Goal: Task Accomplishment & Management: Use online tool/utility

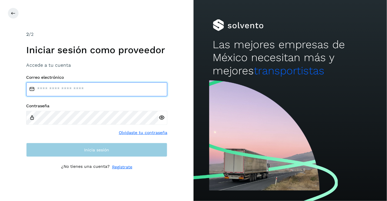
type input "**********"
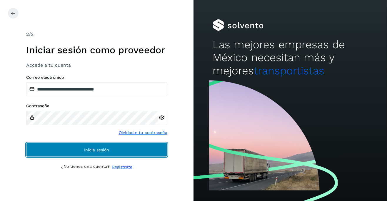
click at [83, 150] on button "Inicia sesión" at bounding box center [96, 150] width 141 height 14
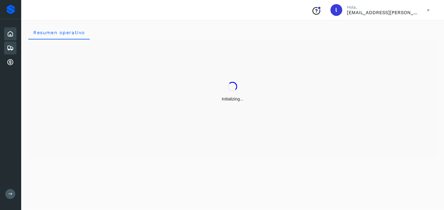
click at [8, 46] on icon at bounding box center [10, 47] width 7 height 7
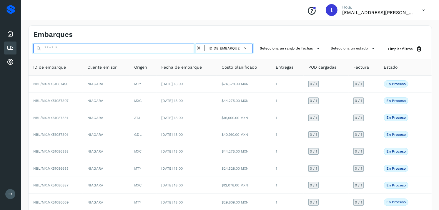
click at [99, 48] on input "text" at bounding box center [114, 48] width 163 height 9
paste input "**********"
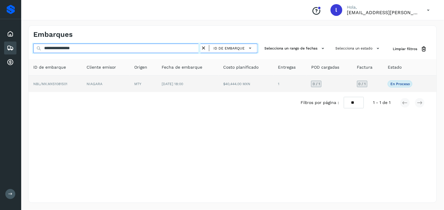
type input "**********"
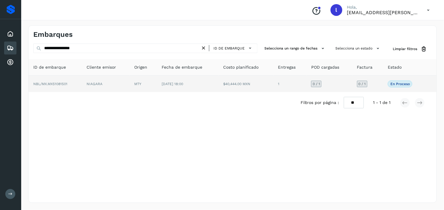
click at [57, 83] on span "NBL/MX.MX51081501" at bounding box center [50, 84] width 34 height 4
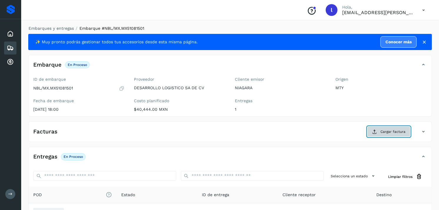
click at [384, 131] on span "Cargar factura" at bounding box center [393, 131] width 25 height 5
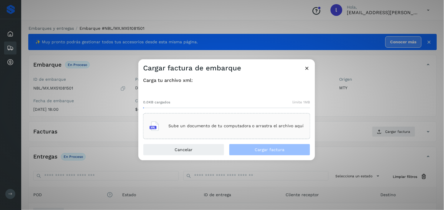
click at [208, 122] on div "Sube un documento de tu computadora o arrastra el archivo aquí" at bounding box center [227, 126] width 154 height 16
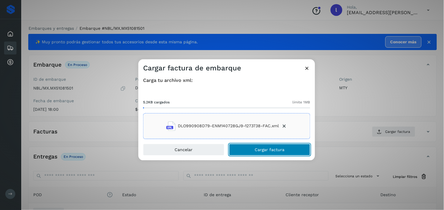
click at [261, 148] on span "Cargar factura" at bounding box center [270, 150] width 30 height 4
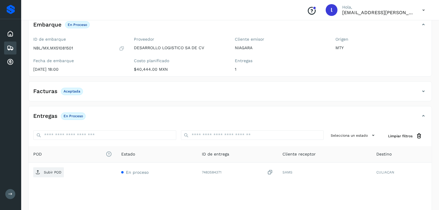
scroll to position [40, 0]
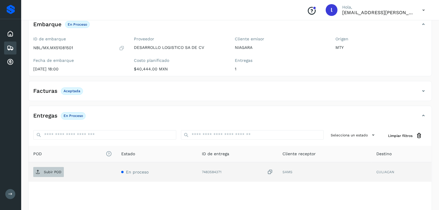
click at [55, 172] on p "Subir POD" at bounding box center [53, 172] width 18 height 4
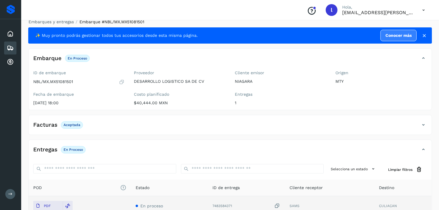
scroll to position [6, 0]
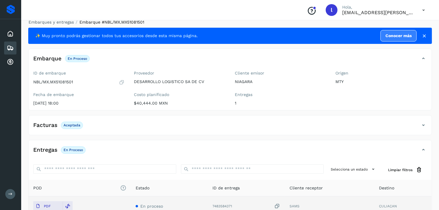
click at [7, 46] on icon at bounding box center [10, 47] width 7 height 7
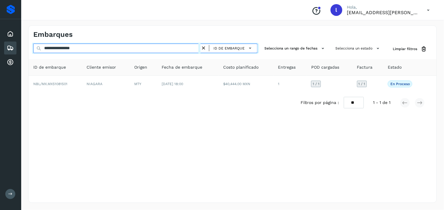
drag, startPoint x: 103, startPoint y: 47, endPoint x: 0, endPoint y: 55, distance: 103.6
click at [0, 55] on html "**********" at bounding box center [222, 105] width 444 height 210
paste input "text"
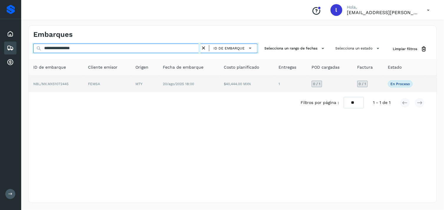
type input "**********"
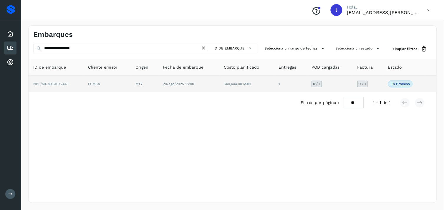
click at [60, 82] on span "NBL/MX.MX51072445" at bounding box center [50, 84] width 35 height 4
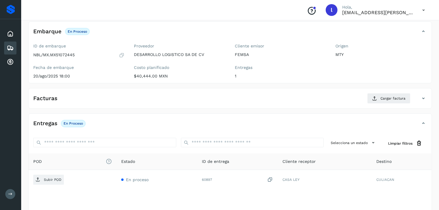
scroll to position [34, 0]
click at [180, 98] on div "Facturas Cargar factura" at bounding box center [225, 97] width 392 height 11
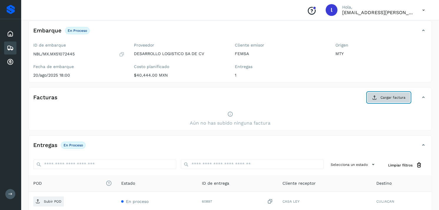
click at [377, 95] on icon at bounding box center [374, 97] width 5 height 5
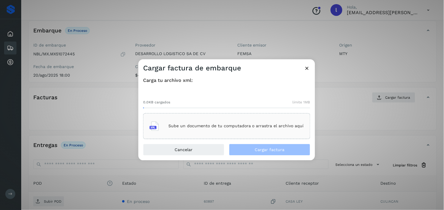
click at [155, 125] on icon at bounding box center [154, 125] width 9 height 9
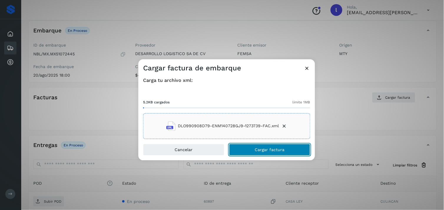
click at [258, 148] on span "Cargar factura" at bounding box center [270, 150] width 30 height 4
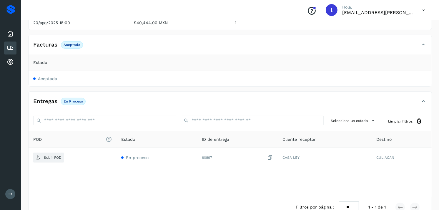
scroll to position [88, 0]
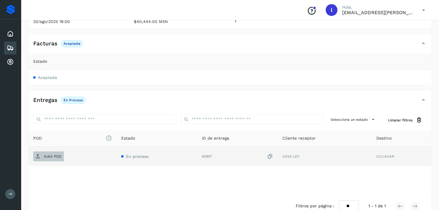
click at [42, 157] on span "Subir POD" at bounding box center [48, 156] width 31 height 9
click at [44, 153] on span "Subir POD" at bounding box center [48, 156] width 31 height 9
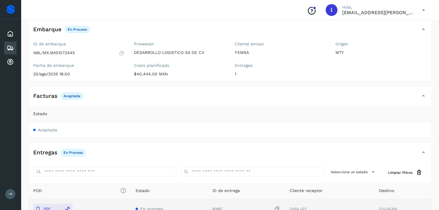
scroll to position [0, 0]
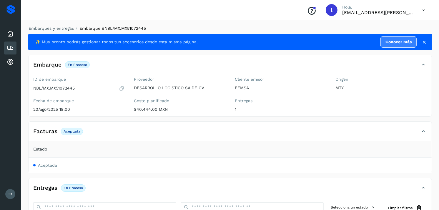
click at [12, 46] on icon at bounding box center [10, 47] width 7 height 7
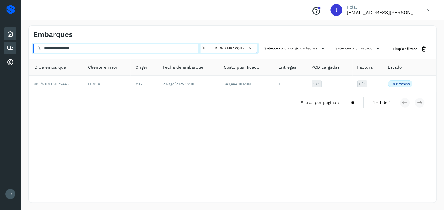
drag, startPoint x: 107, startPoint y: 46, endPoint x: 7, endPoint y: 39, distance: 100.9
click at [7, 39] on div "**********" at bounding box center [222, 105] width 444 height 210
paste input "text"
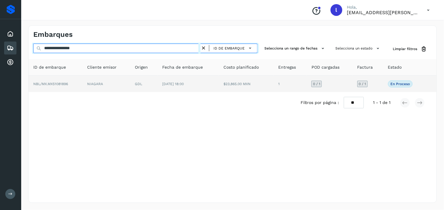
type input "**********"
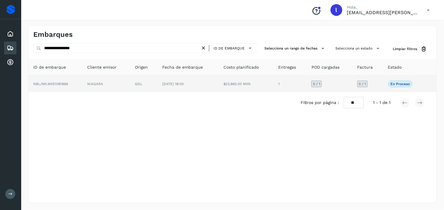
click at [57, 80] on td "NBL/MX.MX51081896" at bounding box center [56, 84] width 54 height 16
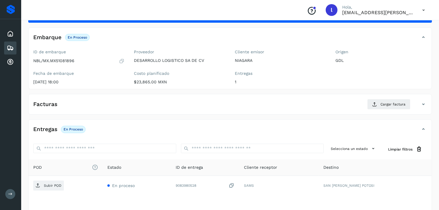
scroll to position [28, 0]
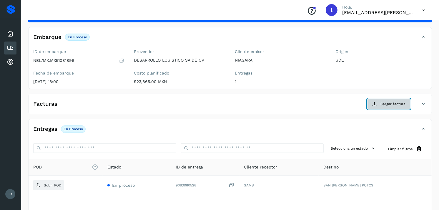
click at [387, 104] on span "Cargar factura" at bounding box center [393, 103] width 25 height 5
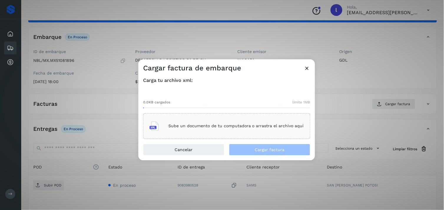
click at [239, 128] on p "Sube un documento de tu computadora o arrastra el archivo aquí" at bounding box center [235, 126] width 135 height 5
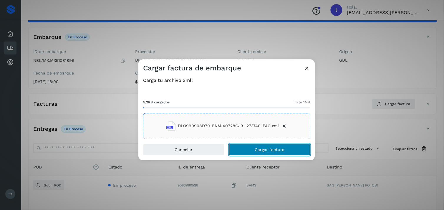
click at [281, 148] on span "Cargar factura" at bounding box center [270, 150] width 30 height 4
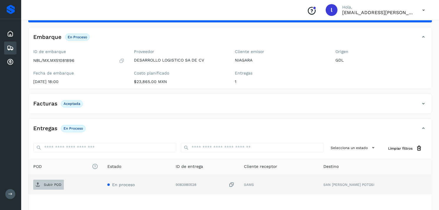
click at [56, 182] on span "Subir POD" at bounding box center [48, 184] width 31 height 9
click at [54, 181] on span "Subir POD" at bounding box center [48, 184] width 31 height 9
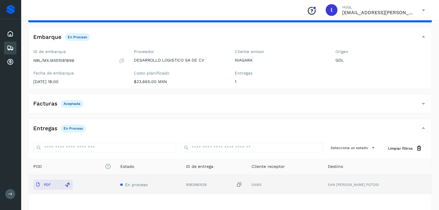
scroll to position [0, 0]
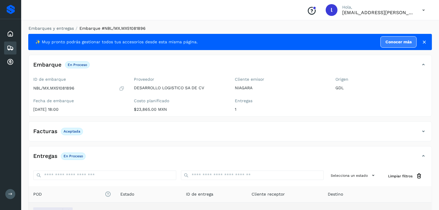
click at [12, 47] on icon at bounding box center [10, 47] width 7 height 7
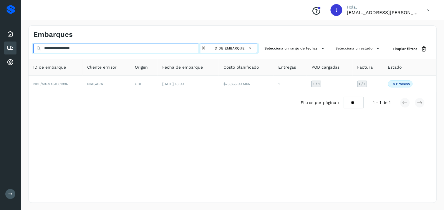
drag, startPoint x: 145, startPoint y: 46, endPoint x: 6, endPoint y: 46, distance: 139.6
click at [6, 46] on div "**********" at bounding box center [222, 105] width 444 height 210
paste input "text"
type input "**********"
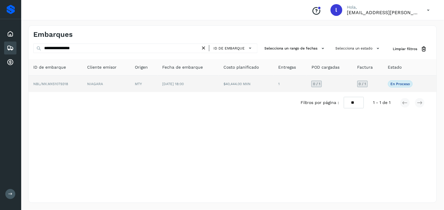
click at [54, 81] on td "NBL/MX.MX51079318" at bounding box center [56, 84] width 54 height 16
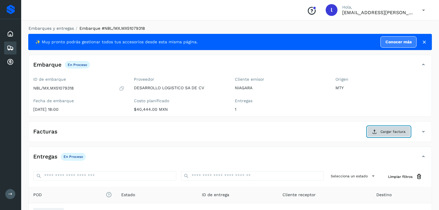
click at [387, 130] on span "Cargar factura" at bounding box center [393, 131] width 25 height 5
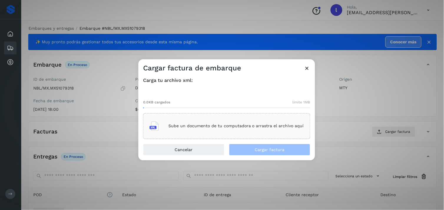
click at [201, 119] on div "Sube un documento de tu computadora o arrastra el archivo aquí" at bounding box center [227, 126] width 154 height 16
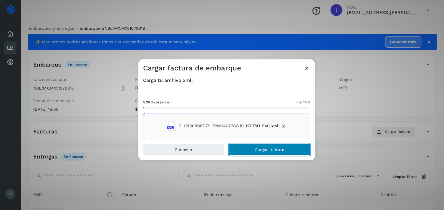
click at [298, 147] on button "Cargar factura" at bounding box center [269, 150] width 81 height 12
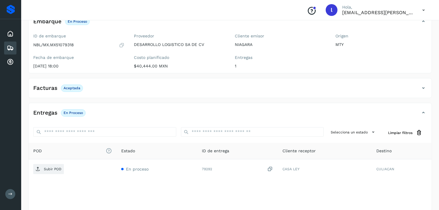
scroll to position [45, 0]
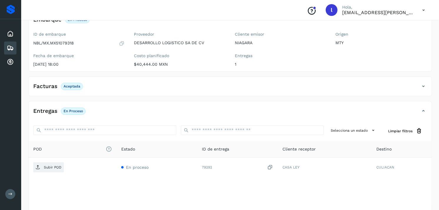
click at [294, 52] on div "Cliente emisor NIAGARA Entregas 1" at bounding box center [280, 50] width 101 height 42
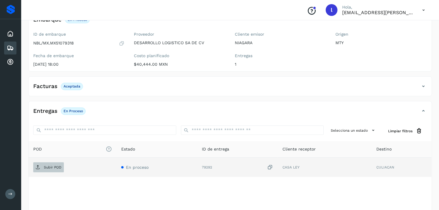
click at [46, 165] on p "Subir POD" at bounding box center [53, 167] width 18 height 4
click at [12, 45] on icon at bounding box center [10, 47] width 7 height 7
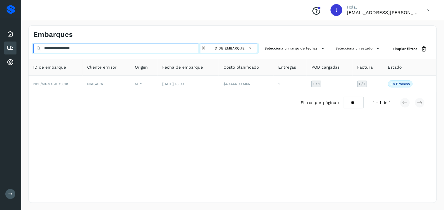
drag, startPoint x: 97, startPoint y: 47, endPoint x: 6, endPoint y: 46, distance: 90.7
click at [6, 46] on div "**********" at bounding box center [222, 105] width 444 height 210
paste input "text"
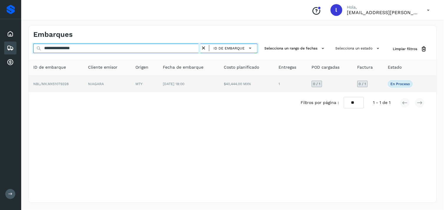
type input "**********"
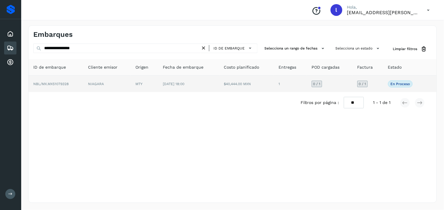
click at [65, 82] on span "NBL/MX.MX51079328" at bounding box center [50, 84] width 35 height 4
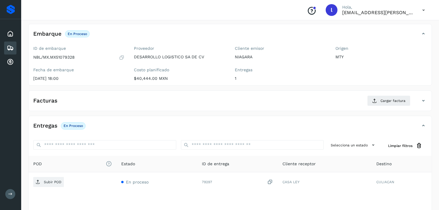
scroll to position [31, 0]
click at [387, 102] on span "Cargar factura" at bounding box center [393, 100] width 25 height 5
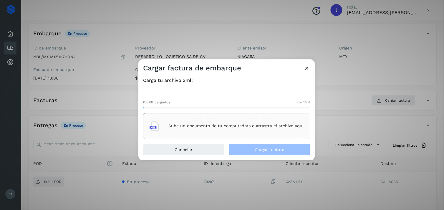
click at [200, 125] on p "Sube un documento de tu computadora o arrastra el archivo aquí" at bounding box center [235, 126] width 135 height 5
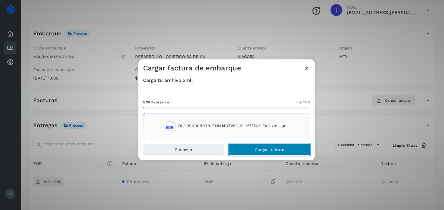
click at [273, 151] on span "Cargar factura" at bounding box center [270, 150] width 30 height 4
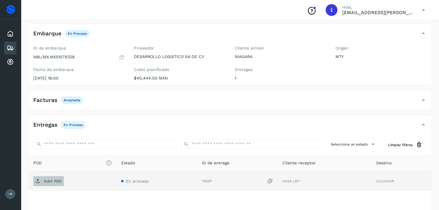
click at [53, 183] on span "Subir POD" at bounding box center [48, 180] width 31 height 9
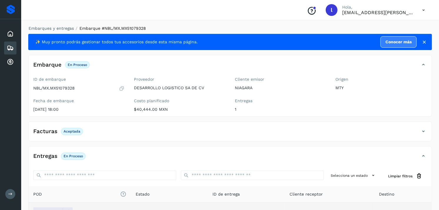
click at [10, 46] on icon at bounding box center [10, 47] width 7 height 7
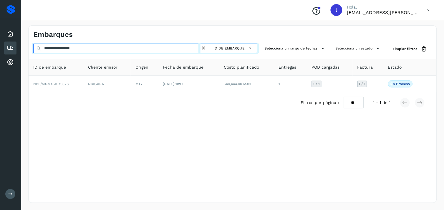
drag, startPoint x: 96, startPoint y: 48, endPoint x: 0, endPoint y: 44, distance: 96.1
click at [0, 44] on html "**********" at bounding box center [222, 105] width 444 height 210
paste input "text"
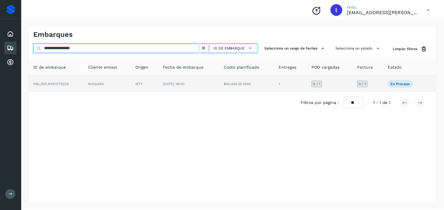
type input "**********"
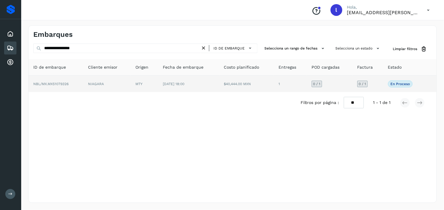
click at [56, 83] on span "NBL/MX.MX51079326" at bounding box center [50, 84] width 35 height 4
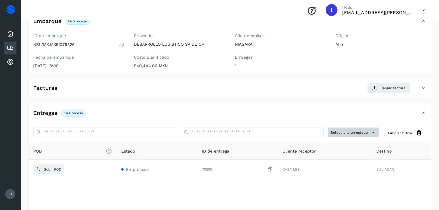
scroll to position [44, 0]
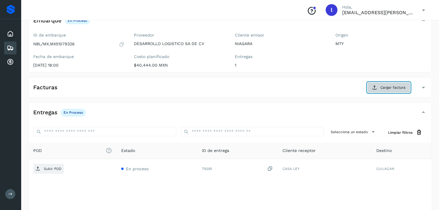
click at [386, 84] on button "Cargar factura" at bounding box center [388, 87] width 43 height 11
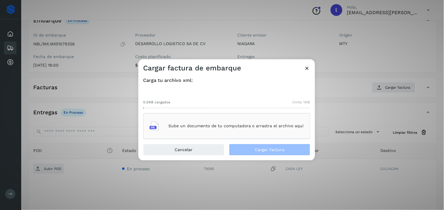
click at [233, 122] on div "Sube un documento de tu computadora o arrastra el archivo aquí" at bounding box center [227, 126] width 154 height 16
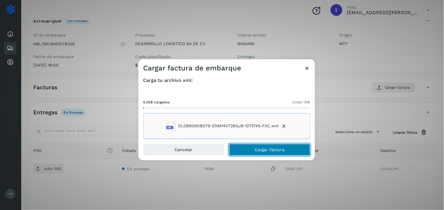
click at [268, 151] on span "Cargar factura" at bounding box center [270, 150] width 30 height 4
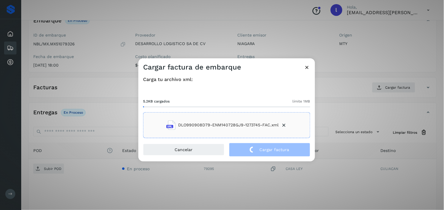
click at [160, 157] on div "Cancelar Cargar factura" at bounding box center [226, 152] width 177 height 19
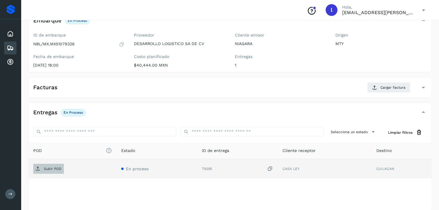
click at [54, 170] on p "Subir POD" at bounding box center [53, 169] width 18 height 4
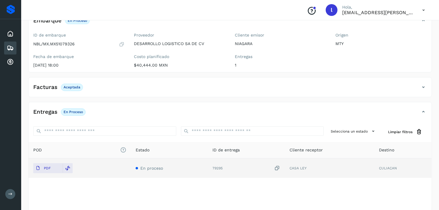
scroll to position [0, 0]
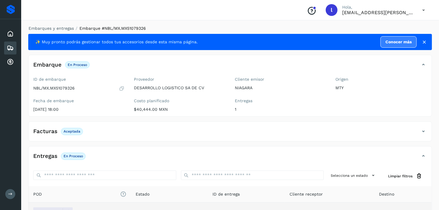
click at [12, 44] on icon at bounding box center [10, 47] width 7 height 7
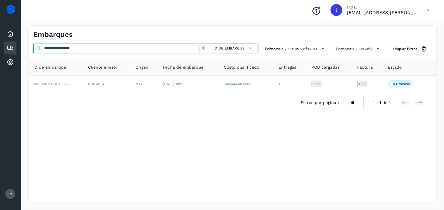
drag, startPoint x: 128, startPoint y: 49, endPoint x: 0, endPoint y: 34, distance: 128.9
click at [0, 34] on html "**********" at bounding box center [222, 105] width 444 height 210
paste input "text"
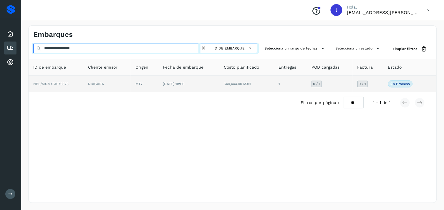
type input "**********"
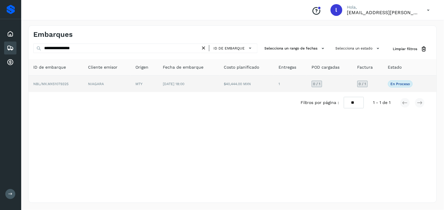
click at [55, 82] on span "NBL/MX.MX51079325" at bounding box center [50, 84] width 35 height 4
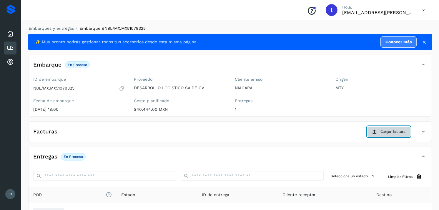
click at [387, 128] on button "Cargar factura" at bounding box center [388, 131] width 43 height 11
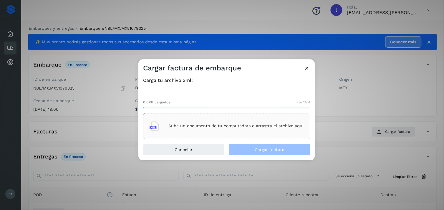
click at [222, 127] on p "Sube un documento de tu computadora o arrastra el archivo aquí" at bounding box center [235, 126] width 135 height 5
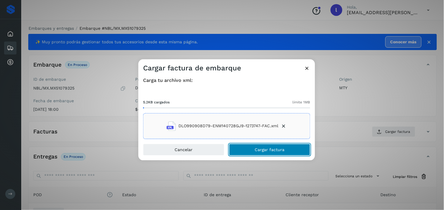
click at [256, 148] on span "Cargar factura" at bounding box center [270, 150] width 30 height 4
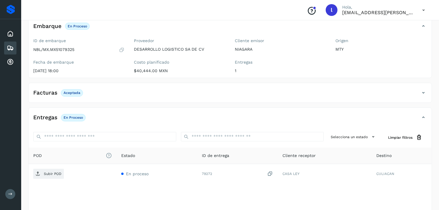
scroll to position [39, 0]
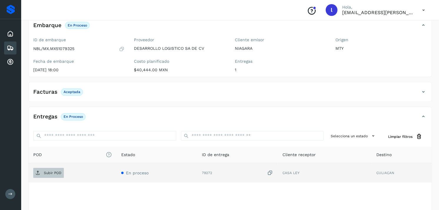
click at [49, 170] on span "Subir POD" at bounding box center [48, 172] width 31 height 9
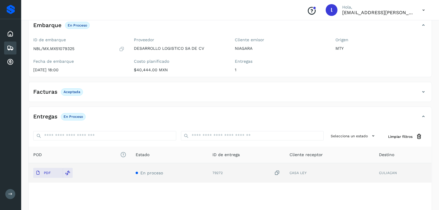
click at [10, 48] on icon at bounding box center [10, 47] width 7 height 7
